Goal: Task Accomplishment & Management: Use online tool/utility

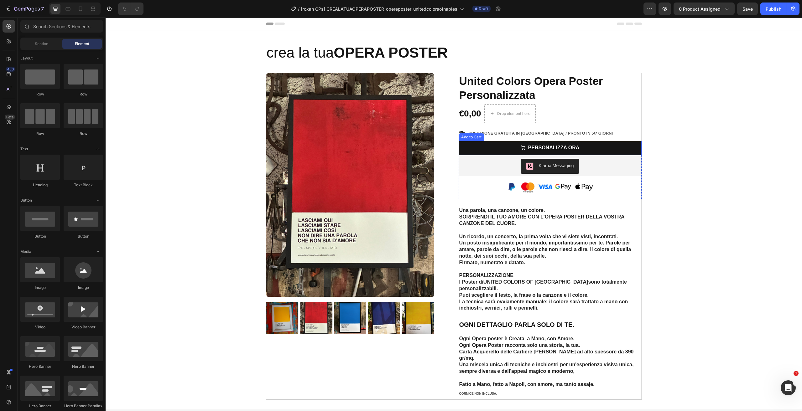
click at [503, 148] on button "PERSONALIZZA ORA" at bounding box center [549, 148] width 183 height 14
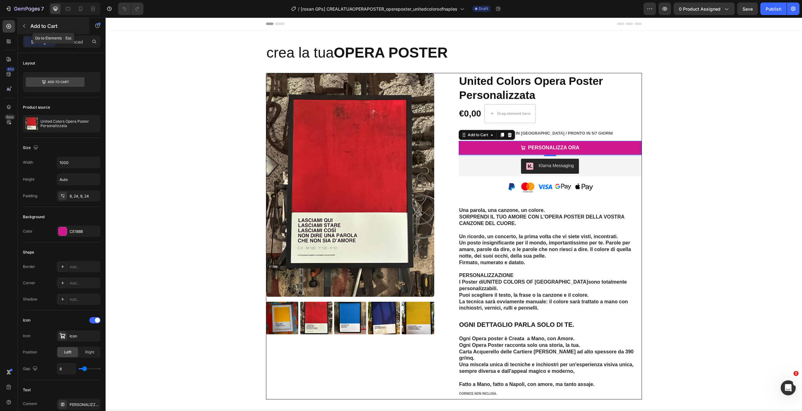
click at [37, 24] on p "Add to Cart" at bounding box center [56, 26] width 53 height 8
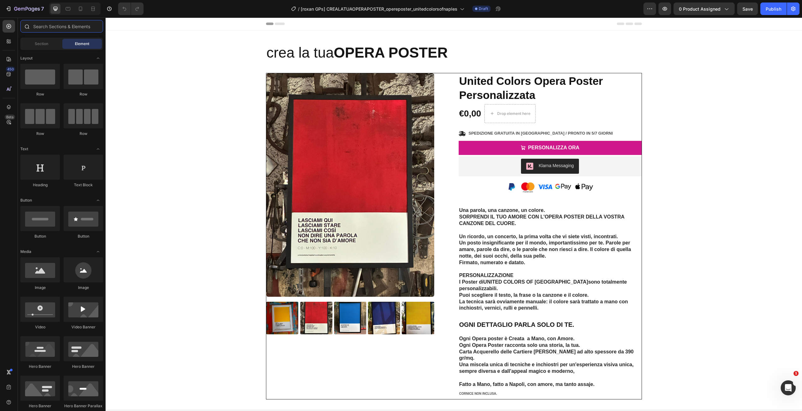
click at [41, 24] on input "text" at bounding box center [61, 26] width 83 height 13
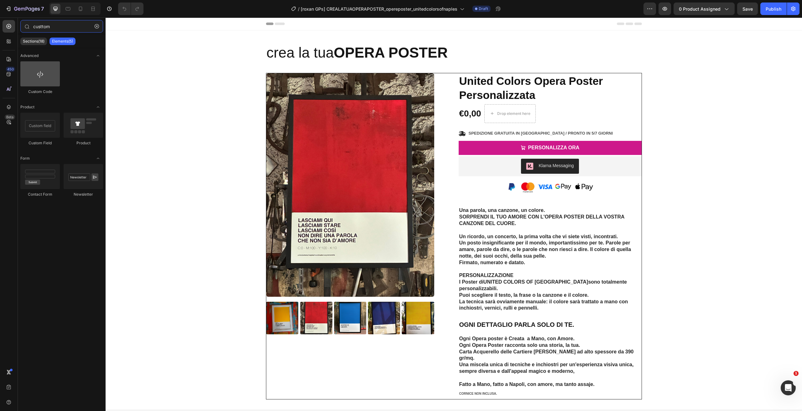
type input "custtom"
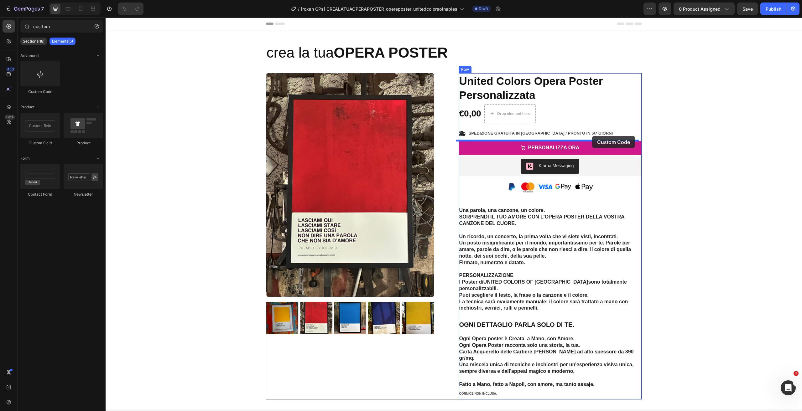
drag, startPoint x: 152, startPoint y: 98, endPoint x: 579, endPoint y: 138, distance: 429.1
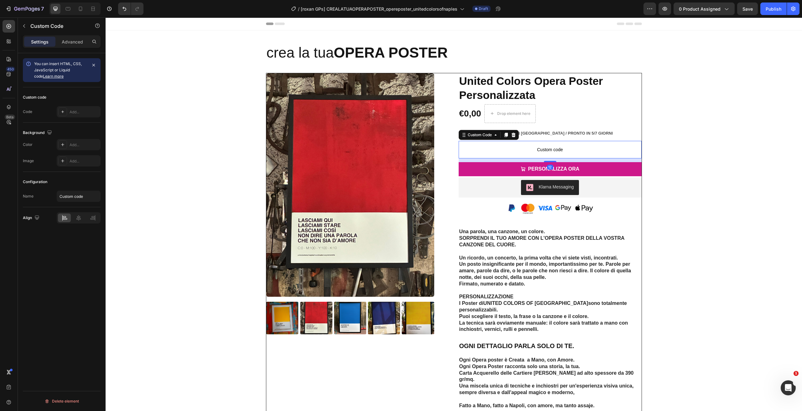
click at [562, 148] on span "Custom code" at bounding box center [549, 150] width 183 height 8
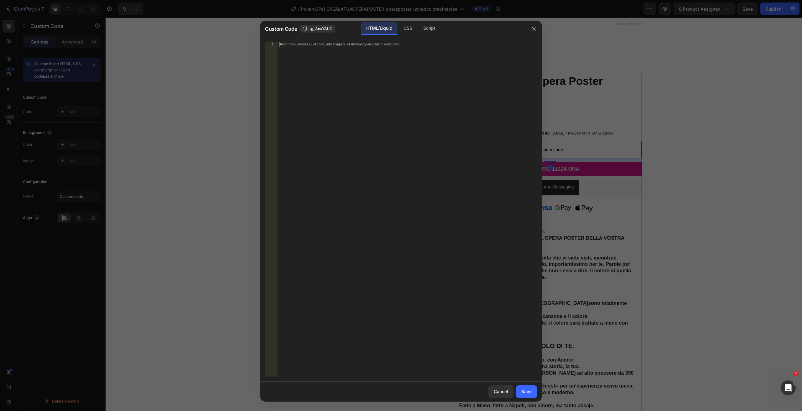
click at [448, 147] on div "Insert the custom Liquid code, add snippets, or third-party installation code h…" at bounding box center [406, 214] width 259 height 344
paste textarea "</customize-button>"
type textarea "</customize-button>"
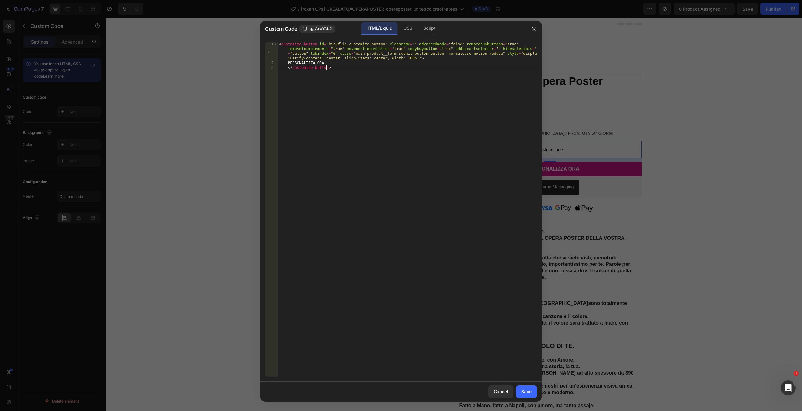
drag, startPoint x: 525, startPoint y: 389, endPoint x: 534, endPoint y: 368, distance: 22.9
click at [525, 389] on div "Save" at bounding box center [526, 391] width 10 height 7
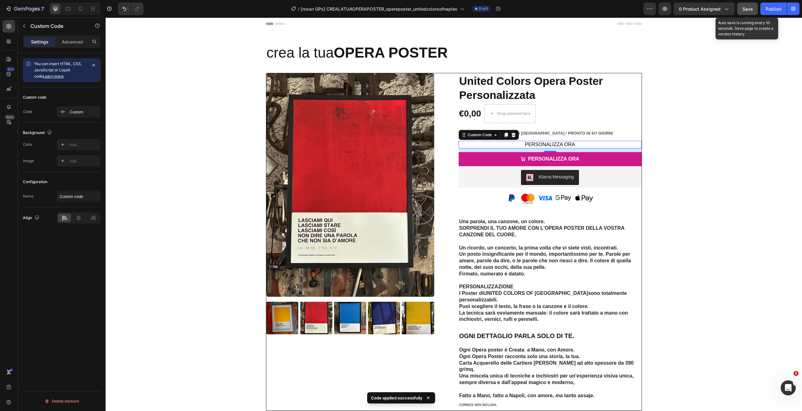
click at [750, 11] on div "Save" at bounding box center [747, 9] width 10 height 7
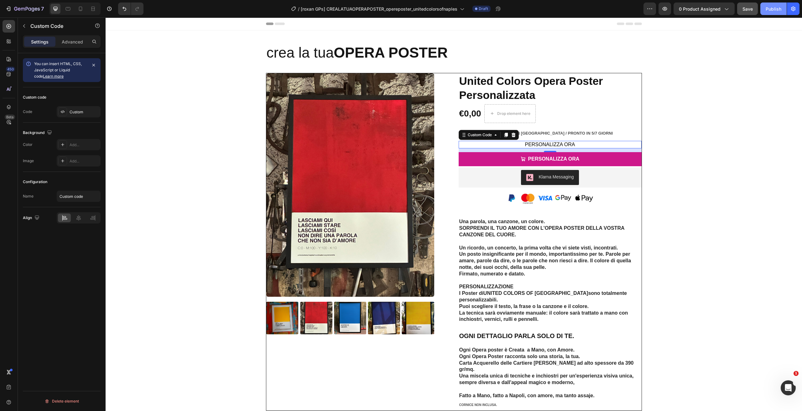
click at [772, 13] on button "Publish" at bounding box center [773, 9] width 26 height 13
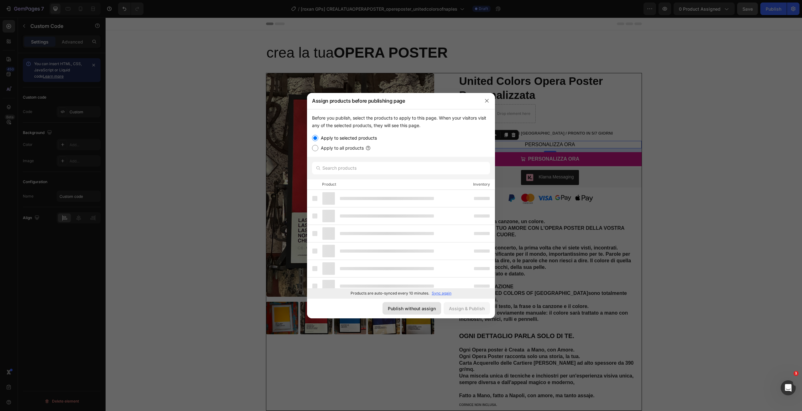
click at [409, 314] on button "Publish without assign" at bounding box center [411, 308] width 59 height 13
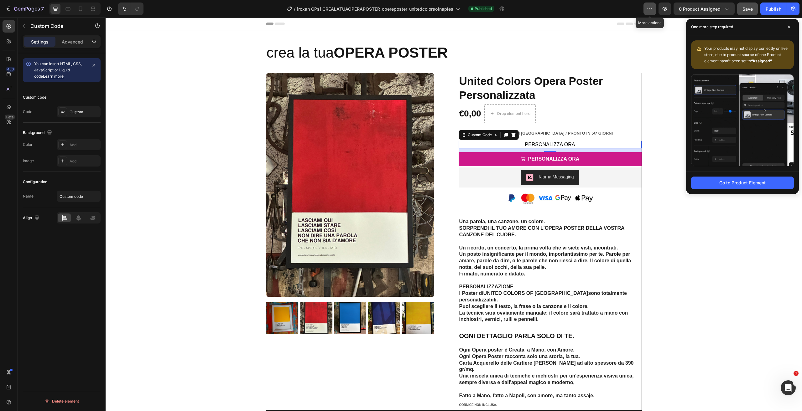
click at [651, 9] on icon "button" at bounding box center [649, 9] width 6 height 6
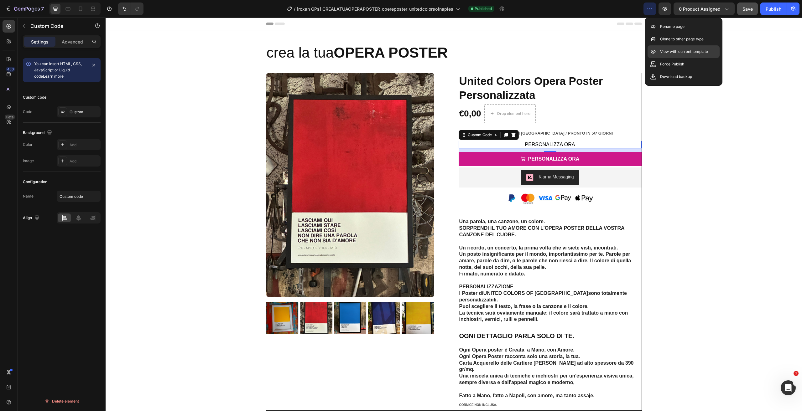
click at [677, 58] on div "View with current template" at bounding box center [683, 64] width 72 height 13
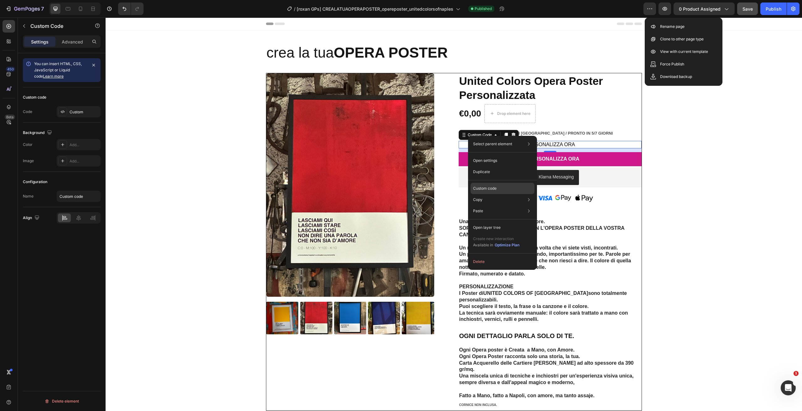
click at [495, 189] on p "Custom code" at bounding box center [484, 189] width 23 height 6
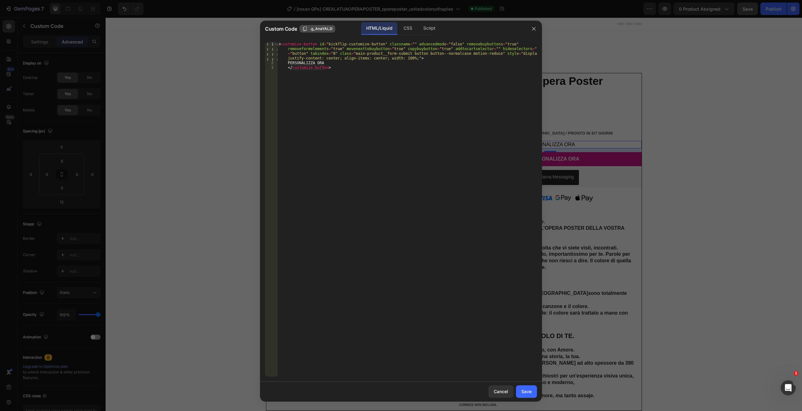
click at [313, 29] on span ".g_AnaYAL2l" at bounding box center [321, 29] width 23 height 6
drag, startPoint x: 313, startPoint y: 45, endPoint x: 282, endPoint y: 42, distance: 31.7
click at [282, 42] on div "< customize-button id = "kickflip-customize-button" classname = "" advancedmode…" at bounding box center [406, 221] width 259 height 358
click at [282, 42] on div "< button id = "kickflip-customize-button" classname = "" advancedmode = "false"…" at bounding box center [406, 221] width 259 height 358
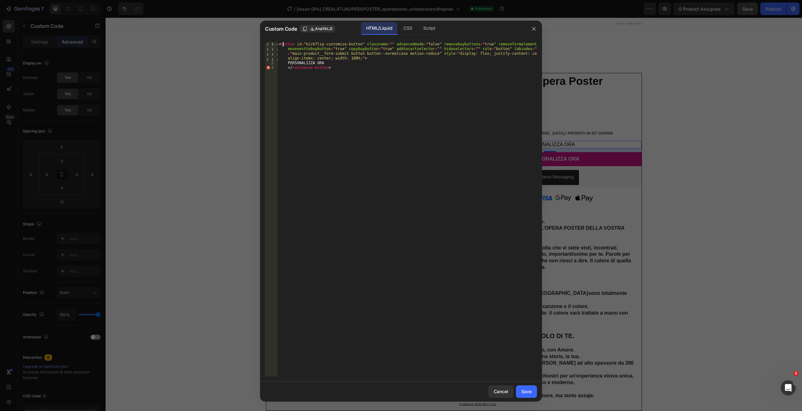
click at [284, 42] on div "< button id = "kickflip-customize-button" classname = "" advancedmode = "false"…" at bounding box center [406, 221] width 259 height 358
click at [293, 45] on div "< button id = "kickflip-customize-button" classname = "" advancedmode = "false"…" at bounding box center [406, 221] width 259 height 358
click at [280, 46] on div "< button id = "kickflip-customize-button" classname = "" advancedmode = "false"…" at bounding box center [406, 221] width 259 height 358
click at [296, 68] on div "< button id = "kickflip-customize-button" classname = "" advancedmode = "false"…" at bounding box center [406, 221] width 259 height 358
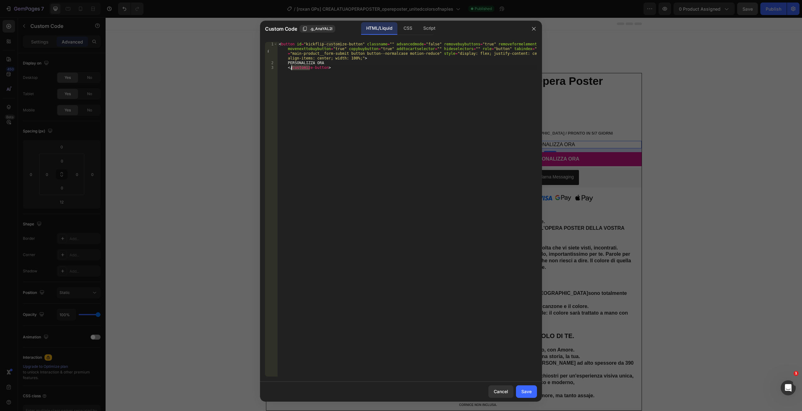
click at [296, 68] on div "< button id = "kickflip-customize-button" classname = "" advancedmode = "false"…" at bounding box center [406, 221] width 259 height 358
type textarea "</button>"
drag, startPoint x: 524, startPoint y: 393, endPoint x: 514, endPoint y: 162, distance: 231.9
click at [524, 393] on div "Save" at bounding box center [526, 391] width 10 height 7
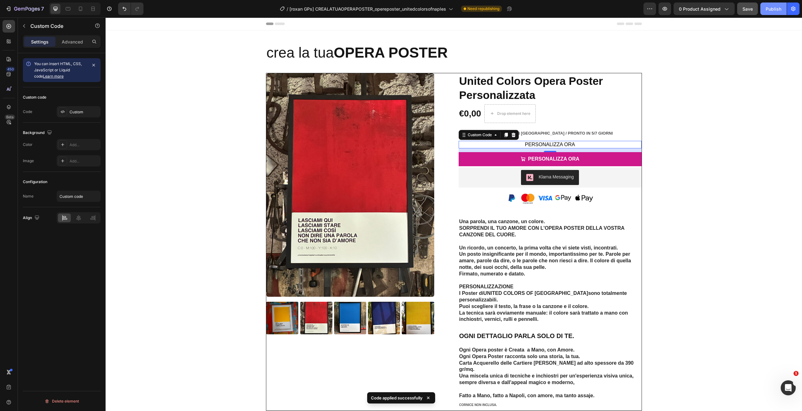
click at [772, 7] on div "Publish" at bounding box center [773, 9] width 16 height 7
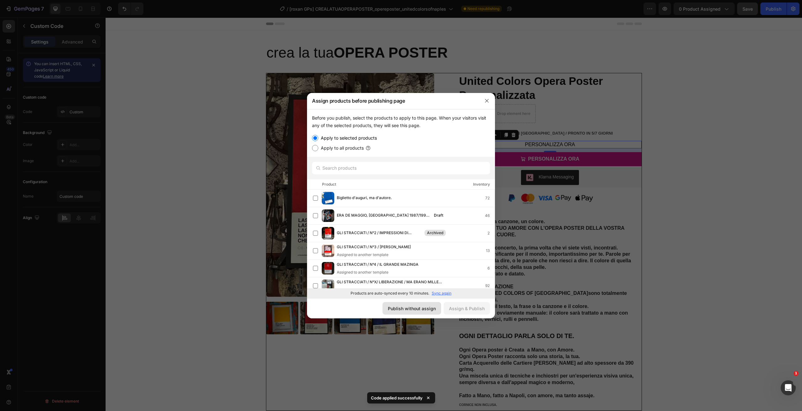
click at [414, 307] on div "Publish without assign" at bounding box center [412, 308] width 48 height 7
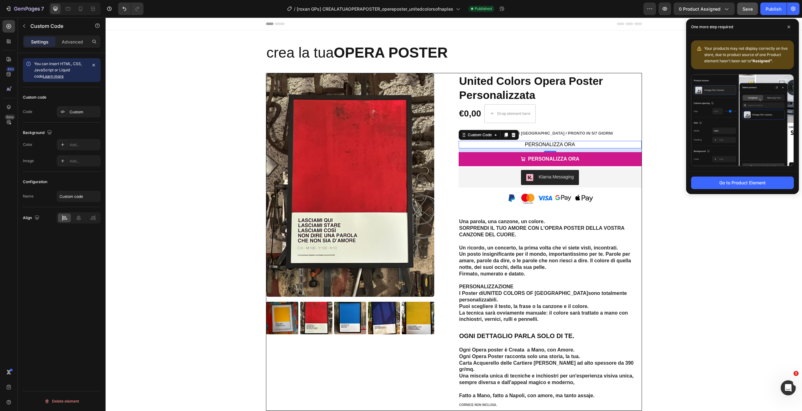
click at [523, 141] on button "PERSONALIZZA ORA" at bounding box center [549, 145] width 183 height 8
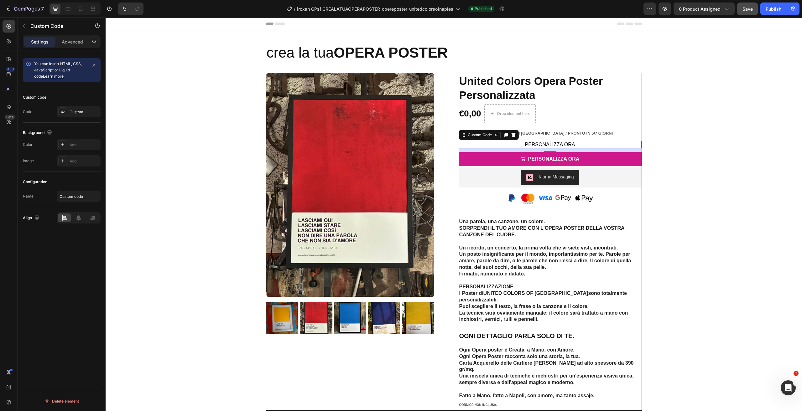
click at [523, 141] on button "PERSONALIZZA ORA" at bounding box center [549, 145] width 183 height 8
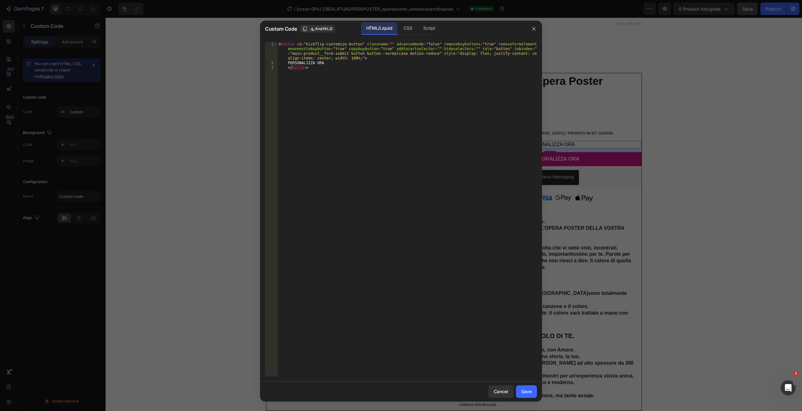
type textarea "</button>"
click at [460, 125] on div "< button id = "kickflip-customize-button" classname = "" advancedmode = "false"…" at bounding box center [406, 221] width 259 height 358
